Goal: Task Accomplishment & Management: Manage account settings

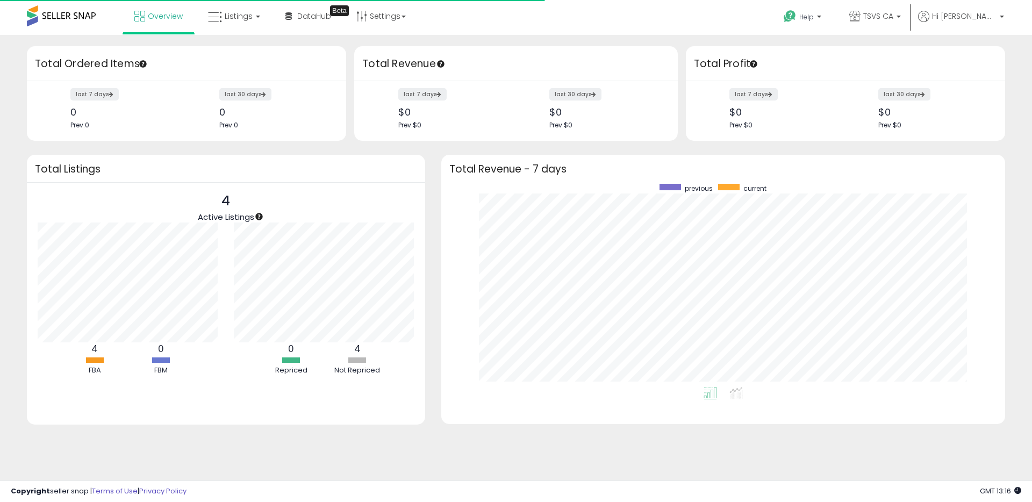
scroll to position [203, 542]
click at [881, 18] on p "TSVS CA" at bounding box center [875, 17] width 52 height 13
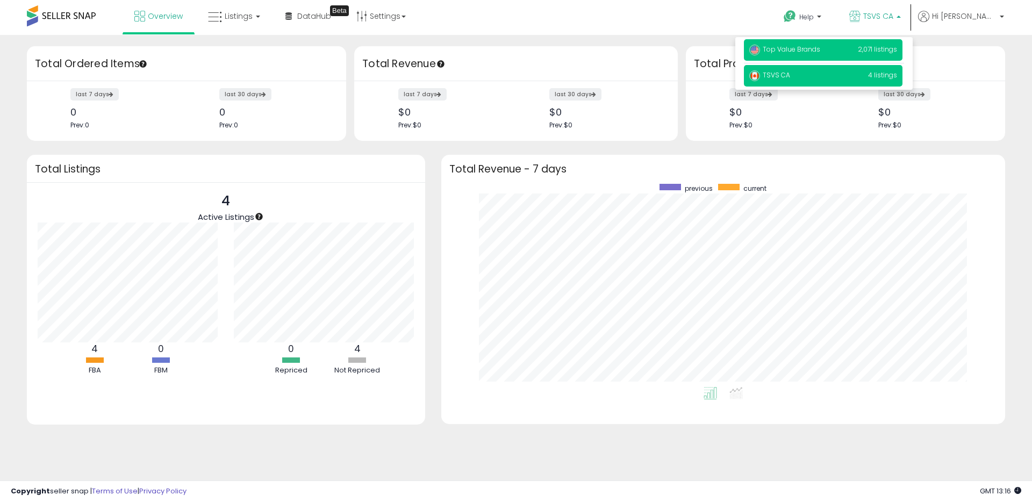
click at [819, 51] on span "Top Value Brands" at bounding box center [784, 49] width 71 height 9
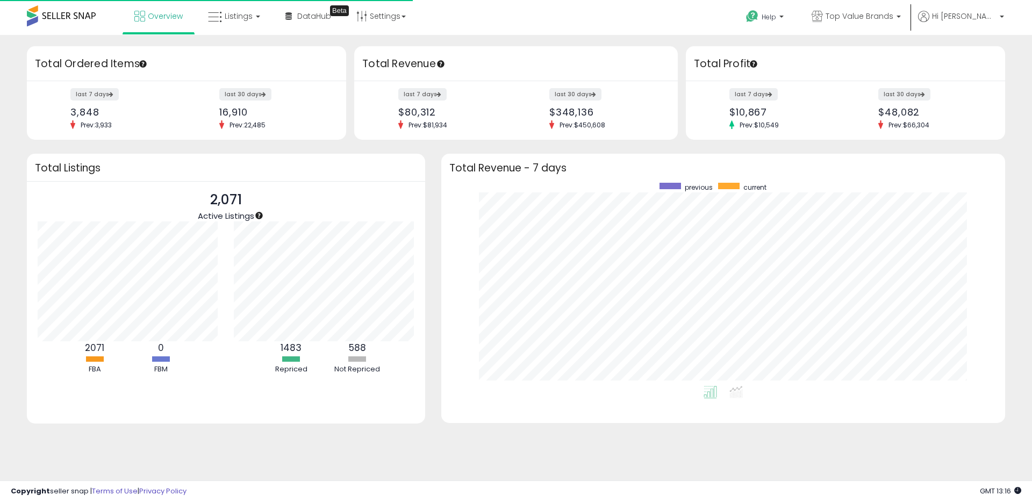
scroll to position [203, 542]
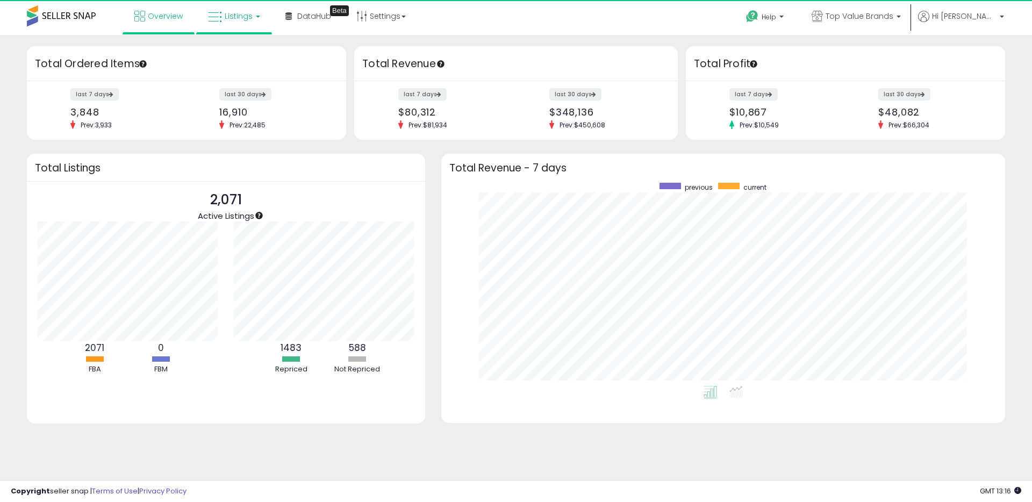
click at [234, 23] on link "Listings" at bounding box center [234, 16] width 68 height 32
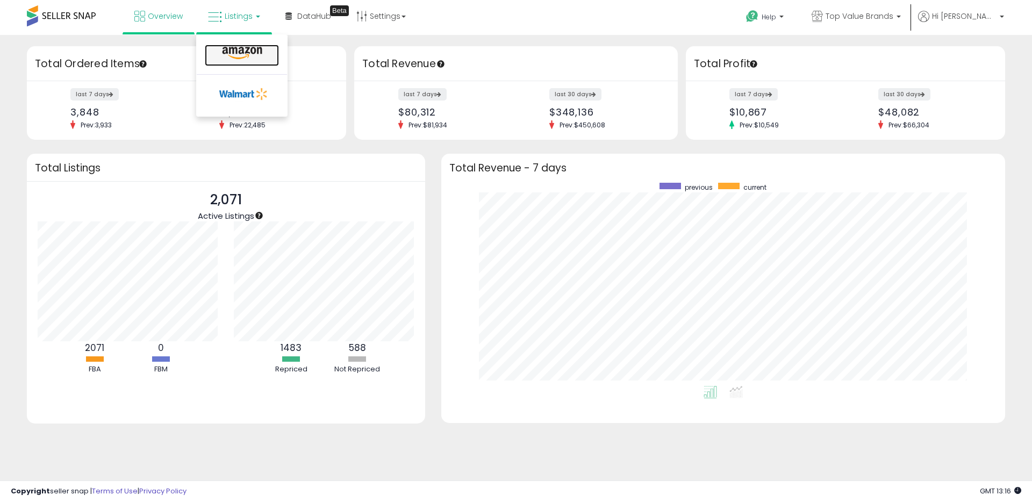
click at [251, 59] on icon at bounding box center [242, 53] width 47 height 14
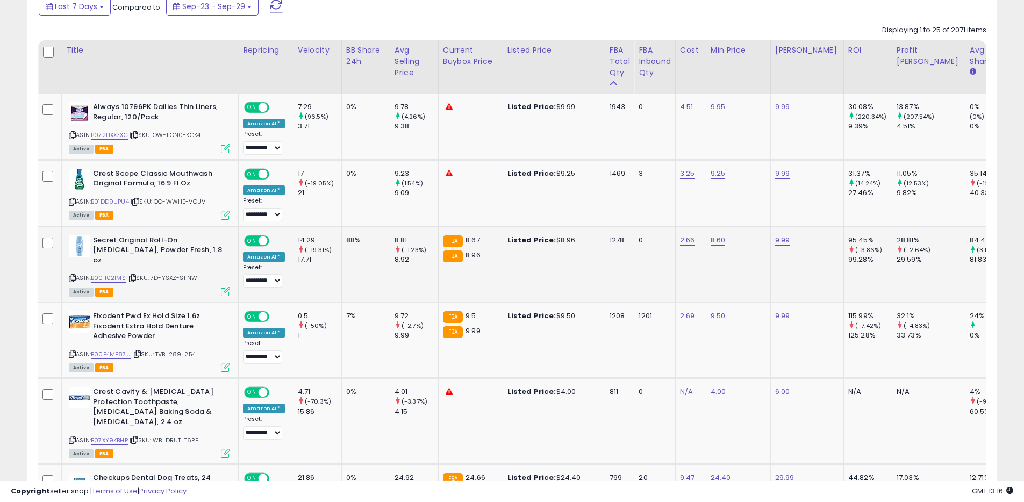
scroll to position [220, 563]
click at [72, 275] on icon at bounding box center [72, 278] width 7 height 6
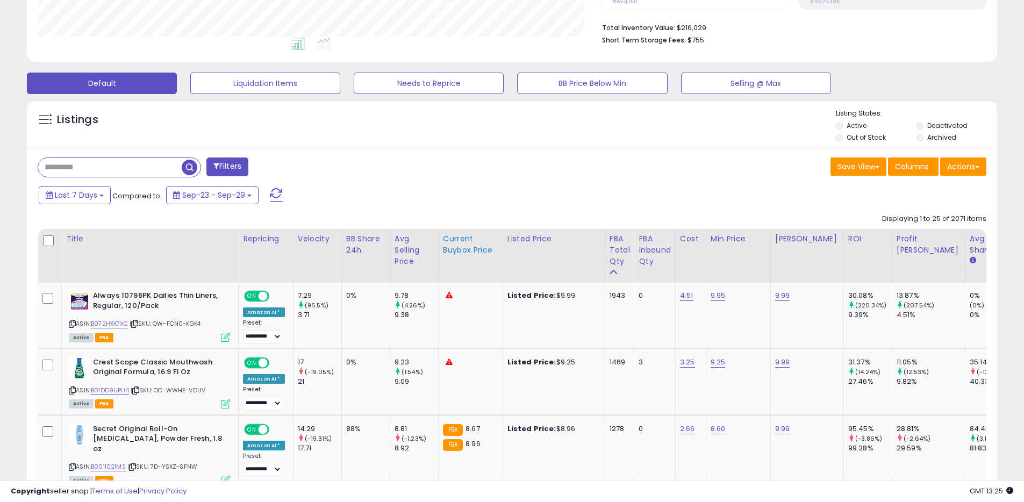
scroll to position [321, 0]
